Goal: Information Seeking & Learning: Find specific page/section

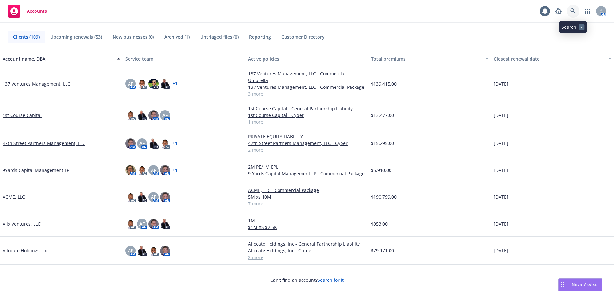
click at [574, 13] on icon at bounding box center [573, 11] width 6 height 6
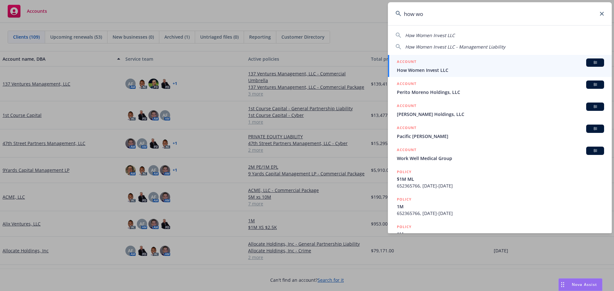
type input "how wo"
click at [603, 15] on icon at bounding box center [602, 14] width 4 height 4
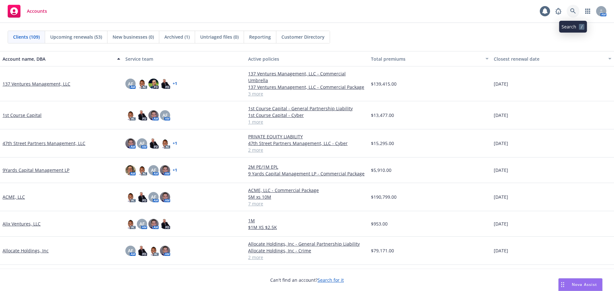
click at [570, 9] on icon at bounding box center [573, 11] width 6 height 6
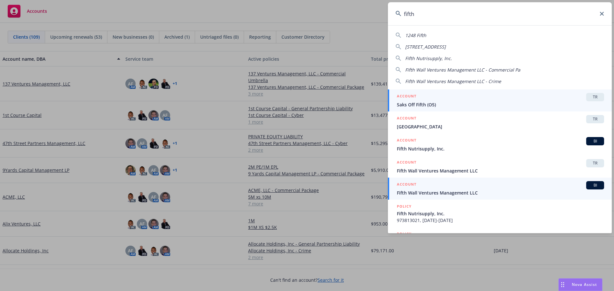
type input "fifth"
click at [447, 194] on span "Fifth Wall Ventures Management LLC" at bounding box center [500, 193] width 207 height 7
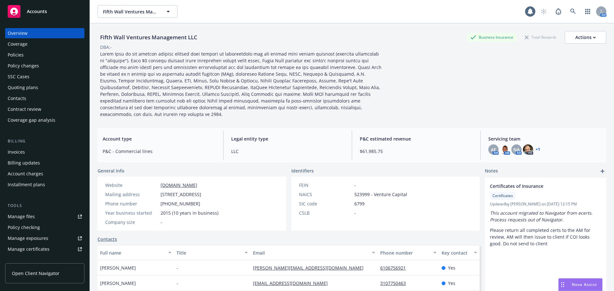
click at [41, 89] on div "Quoting plans" at bounding box center [45, 88] width 74 height 10
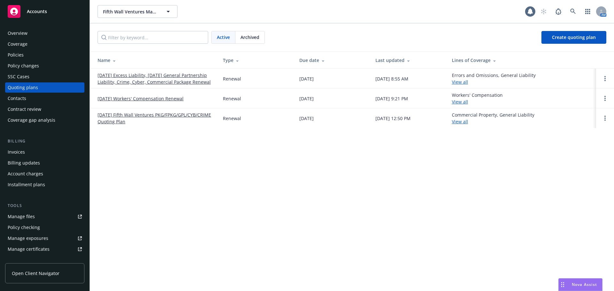
click at [137, 84] on link "08/20/25 Excess Liability, 08/24/25 General Partnership Liability, Crime, Cyber…" at bounding box center [155, 78] width 115 height 13
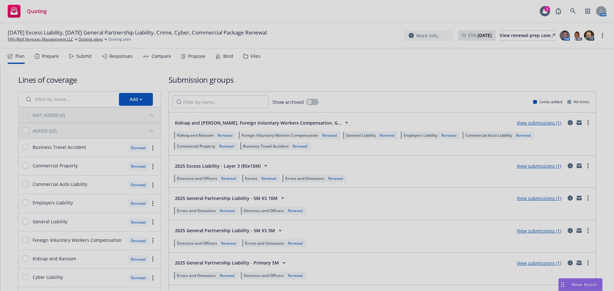
click at [531, 37] on div at bounding box center [307, 145] width 614 height 291
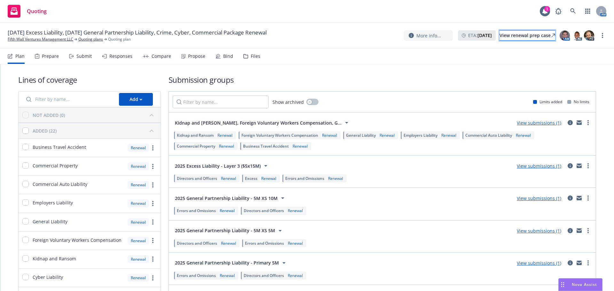
click at [530, 37] on div "View renewal prep case" at bounding box center [527, 36] width 56 height 10
click at [34, 41] on link "Fifth Wall Ventures Management LLC" at bounding box center [41, 39] width 66 height 6
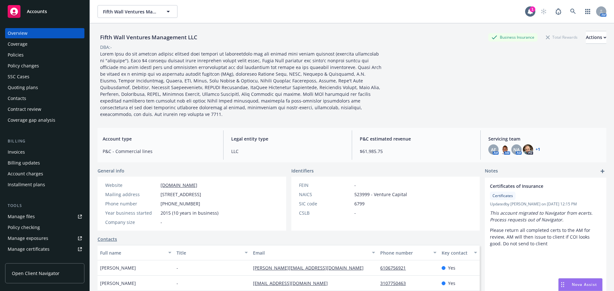
click at [22, 55] on div "Policies" at bounding box center [16, 55] width 16 height 10
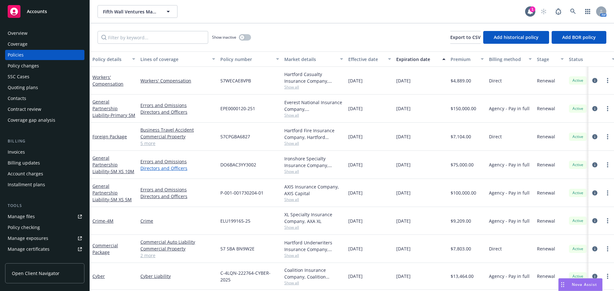
scroll to position [2, 0]
click at [573, 11] on icon at bounding box center [573, 12] width 6 height 6
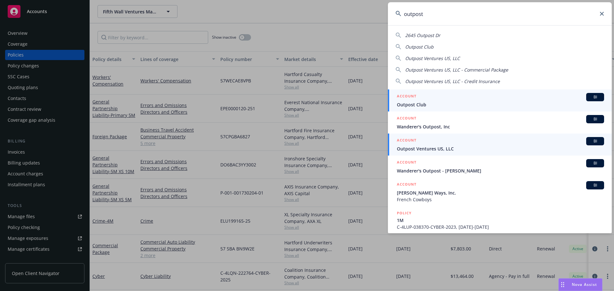
type input "outpost"
click at [434, 145] on div "ACCOUNT BI" at bounding box center [500, 141] width 207 height 8
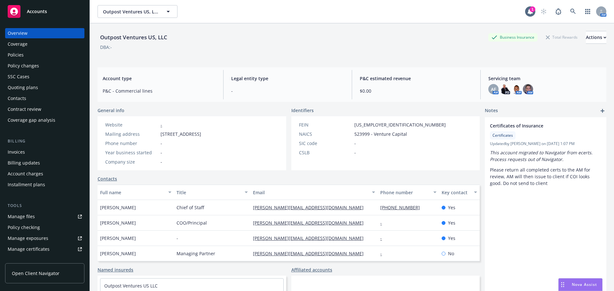
click at [20, 51] on div "Policies" at bounding box center [16, 55] width 16 height 10
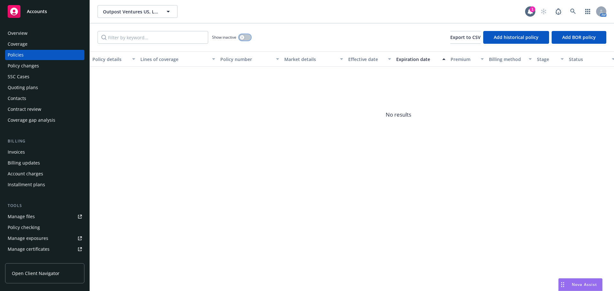
click at [246, 37] on button "button" at bounding box center [245, 37] width 12 height 6
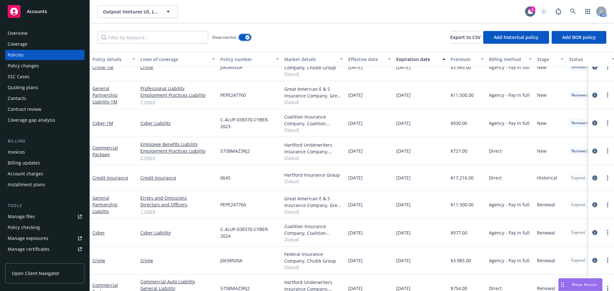
scroll to position [55, 0]
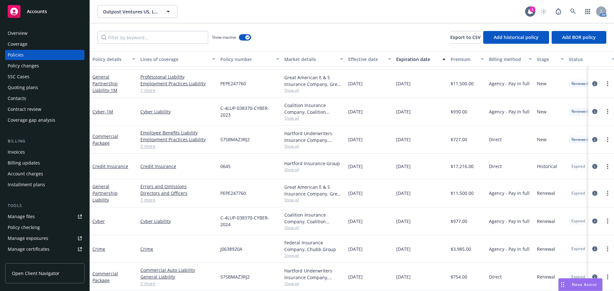
click at [28, 89] on div "Quoting plans" at bounding box center [23, 88] width 30 height 10
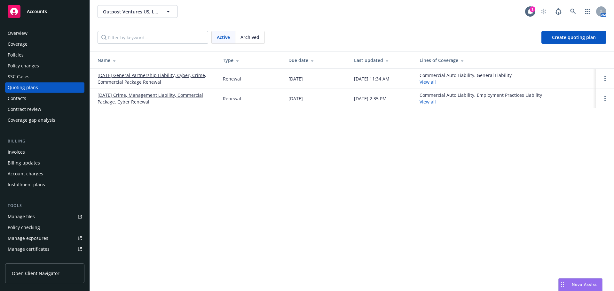
click at [126, 74] on link "08/02/25 General Partnership Liability, Cyber, Crime, Commercial Package Renewal" at bounding box center [155, 78] width 115 height 13
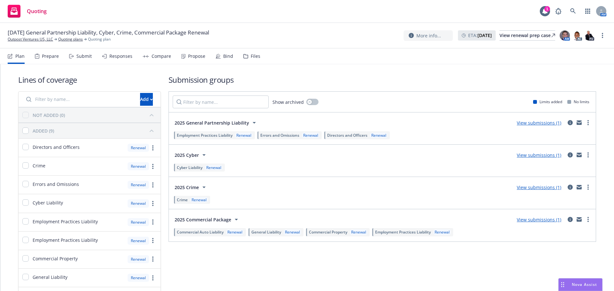
click at [257, 57] on div "Files" at bounding box center [256, 56] width 10 height 5
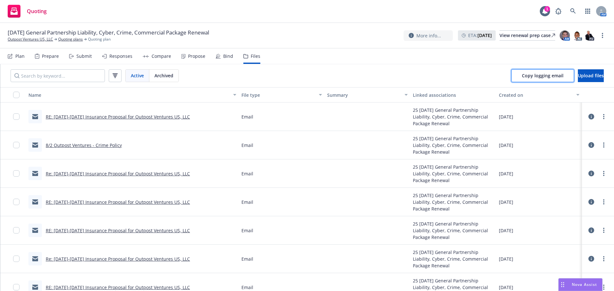
click at [522, 75] on span "Copy logging email" at bounding box center [543, 76] width 42 height 6
click at [30, 39] on link "Outpost Ventures US, LLC" at bounding box center [30, 39] width 45 height 6
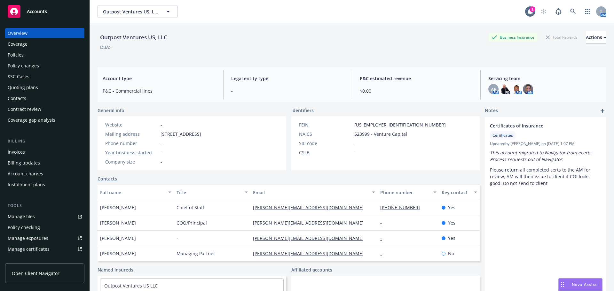
drag, startPoint x: 0, startPoint y: 0, endPoint x: 33, endPoint y: 14, distance: 35.7
click at [33, 14] on span "Accounts" at bounding box center [37, 11] width 20 height 5
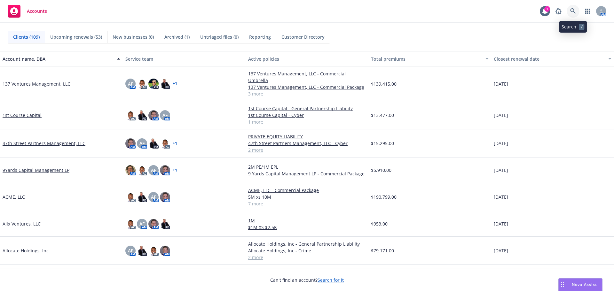
click at [576, 9] on link at bounding box center [573, 11] width 13 height 13
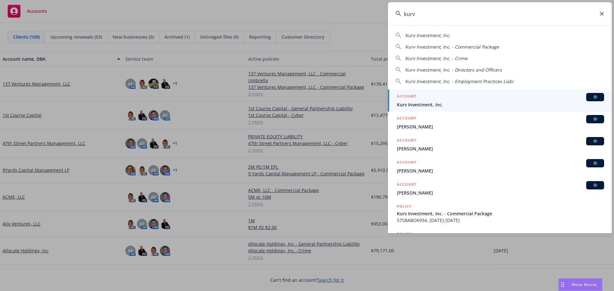
type input "kurv"
click at [415, 103] on span "Kurv Investment, Inc." at bounding box center [500, 104] width 207 height 7
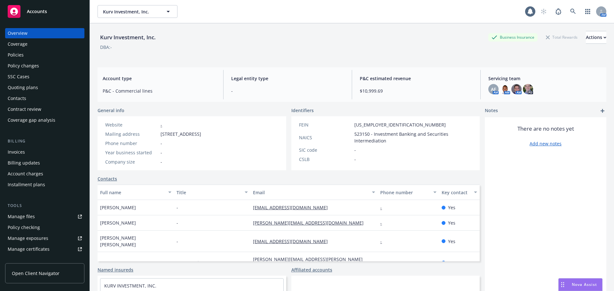
click at [26, 50] on div "Policies" at bounding box center [45, 55] width 74 height 10
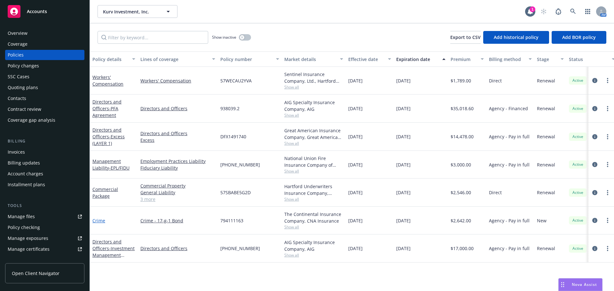
click at [96, 222] on link "Crime" at bounding box center [98, 221] width 13 height 6
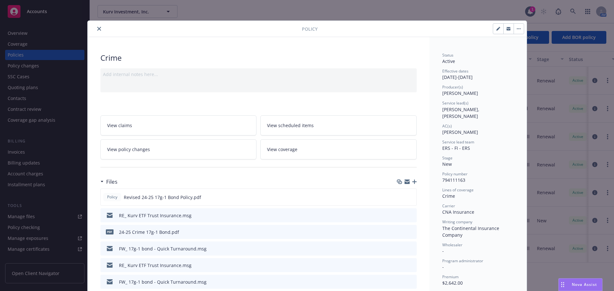
click at [98, 25] on button "close" at bounding box center [99, 29] width 8 height 8
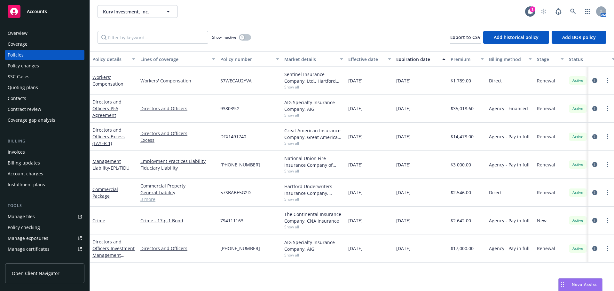
click at [22, 168] on div "Invoices Billing updates Account charges Installment plans" at bounding box center [44, 168] width 79 height 43
click at [18, 153] on div "Invoices" at bounding box center [16, 152] width 17 height 10
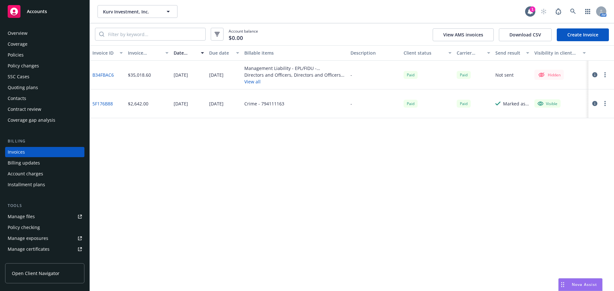
click at [250, 83] on button "View all" at bounding box center [294, 81] width 101 height 7
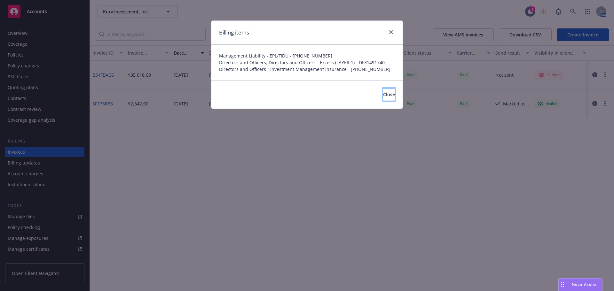
click at [383, 95] on span "Close" at bounding box center [389, 94] width 12 height 6
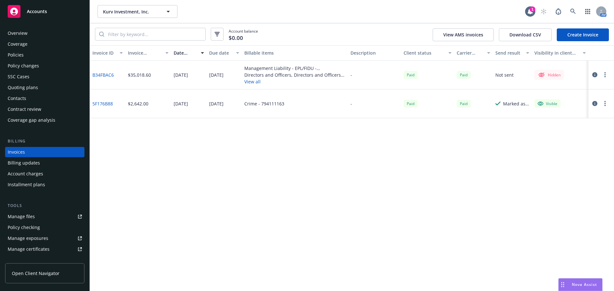
click at [36, 56] on div "Policies" at bounding box center [45, 55] width 74 height 10
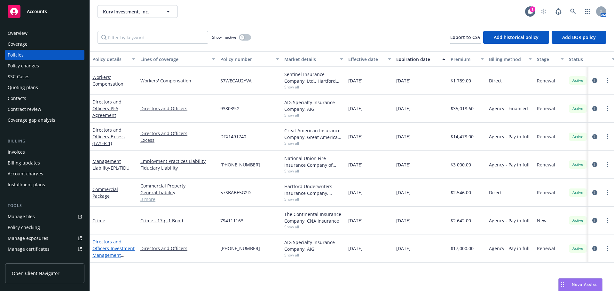
click at [95, 254] on span "- Investment Management Insurance" at bounding box center [113, 256] width 42 height 20
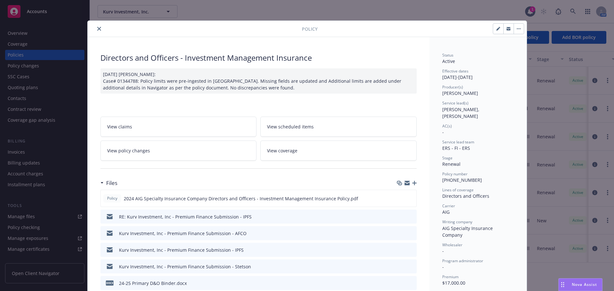
click at [97, 30] on icon "close" at bounding box center [99, 29] width 4 height 4
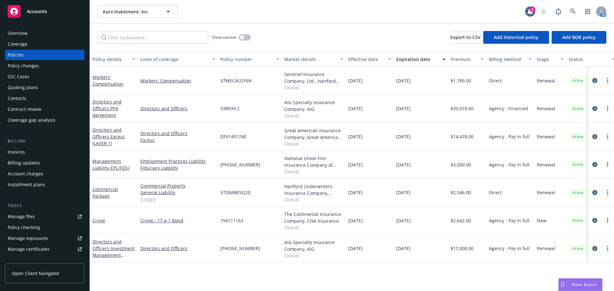
click at [245, 166] on span "01-602-44-35" at bounding box center [240, 164] width 40 height 7
click at [18, 219] on div "Manage files" at bounding box center [21, 217] width 27 height 10
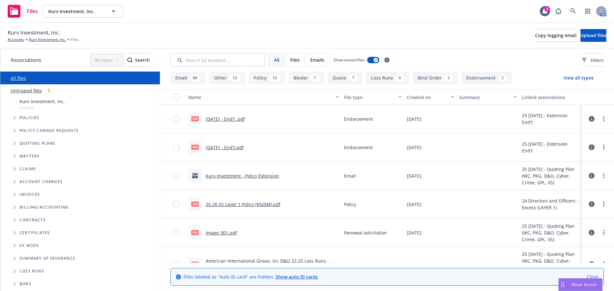
click at [29, 93] on link "Untriaged files" at bounding box center [26, 90] width 31 height 7
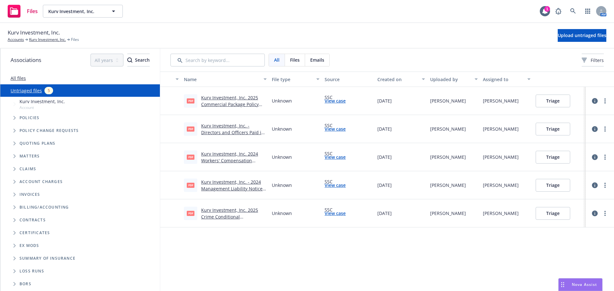
click at [13, 76] on link "All files" at bounding box center [18, 78] width 15 height 6
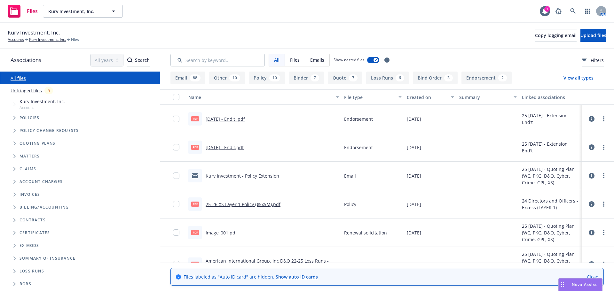
click at [253, 177] on link "Kurv Investment - Policy Extension" at bounding box center [243, 176] width 74 height 6
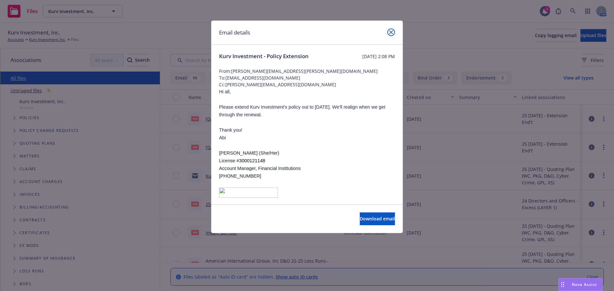
click at [392, 31] on icon "close" at bounding box center [391, 32] width 4 height 4
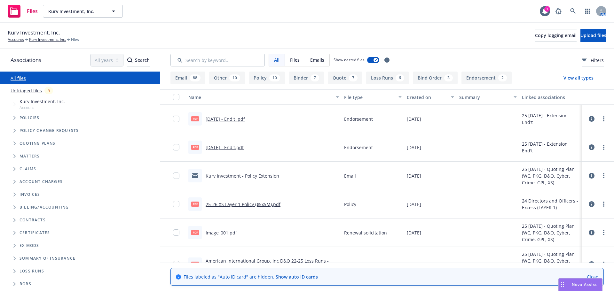
click at [259, 204] on link "25-26 XS Layer 1 Policy ($5x5M).pdf" at bounding box center [243, 204] width 75 height 6
